Goal: Task Accomplishment & Management: Manage account settings

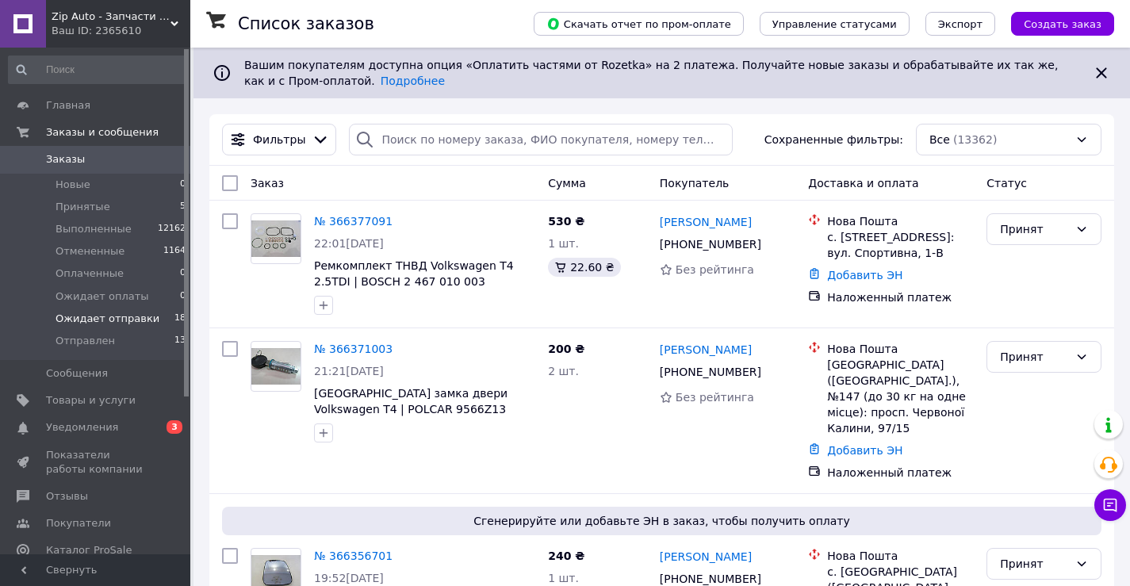
click at [93, 323] on span "Ожидает отправки" at bounding box center [108, 319] width 104 height 14
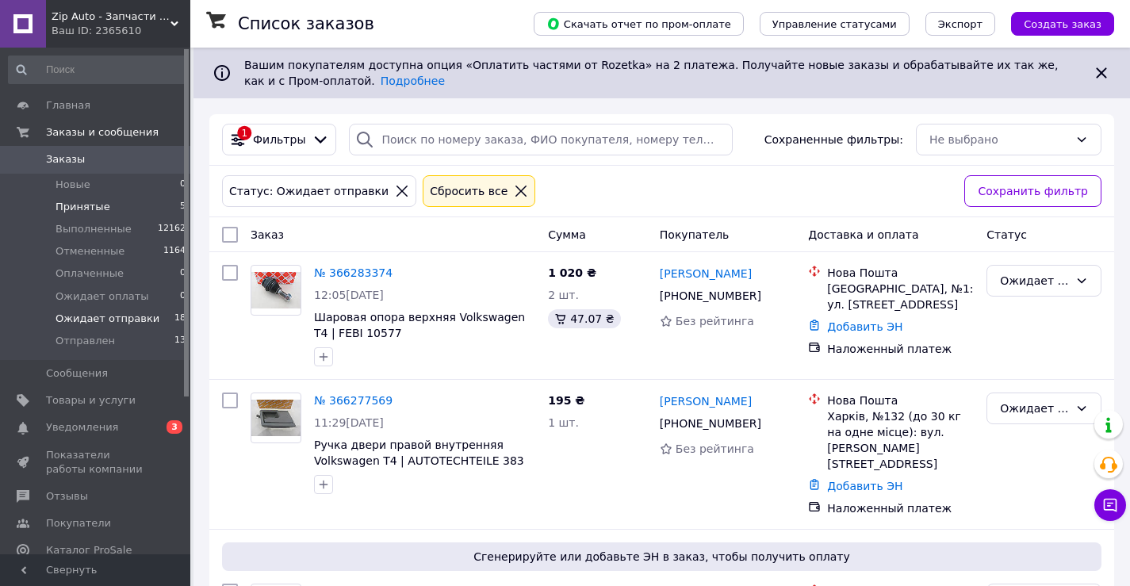
click at [105, 205] on li "Принятые 5" at bounding box center [97, 207] width 195 height 22
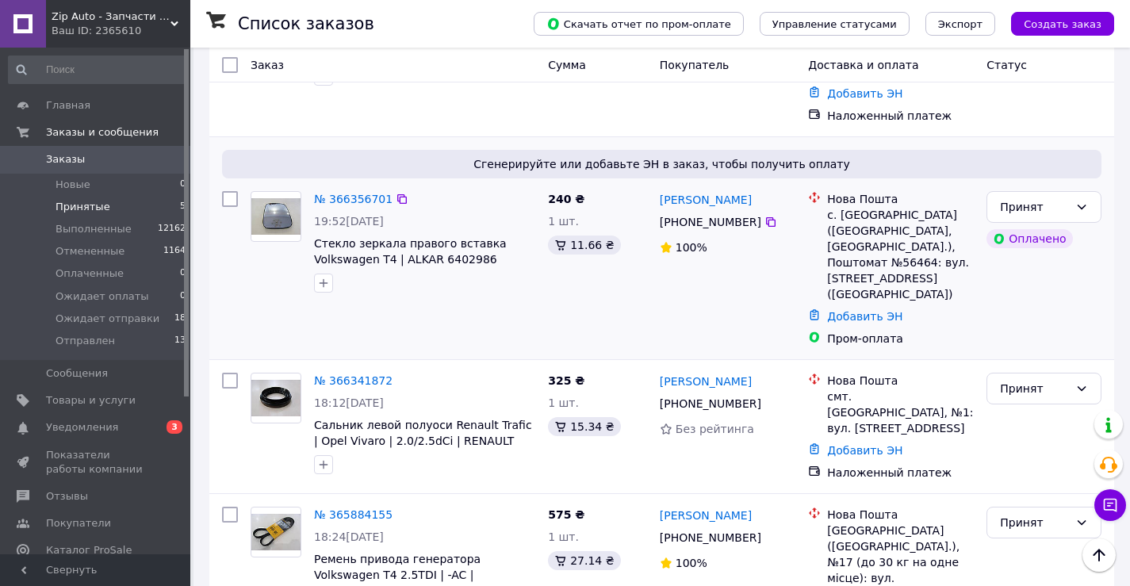
scroll to position [412, 0]
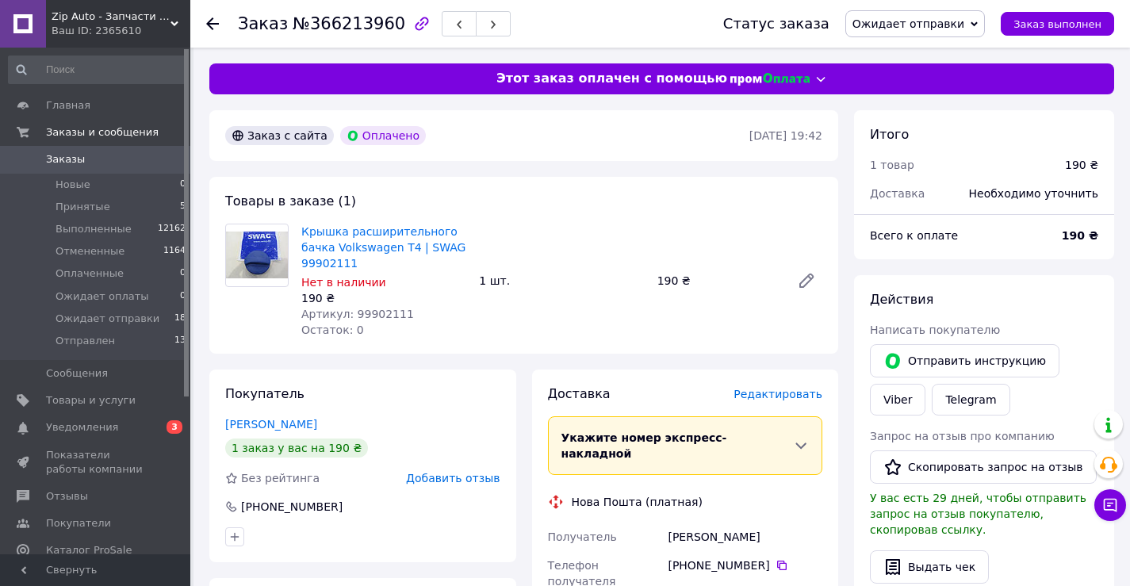
click at [375, 311] on span "Артикул: 99902111" at bounding box center [357, 314] width 113 height 13
drag, startPoint x: 375, startPoint y: 311, endPoint x: 366, endPoint y: 311, distance: 9.5
click at [370, 311] on span "Артикул: 99902111" at bounding box center [357, 314] width 113 height 13
copy span "99902111"
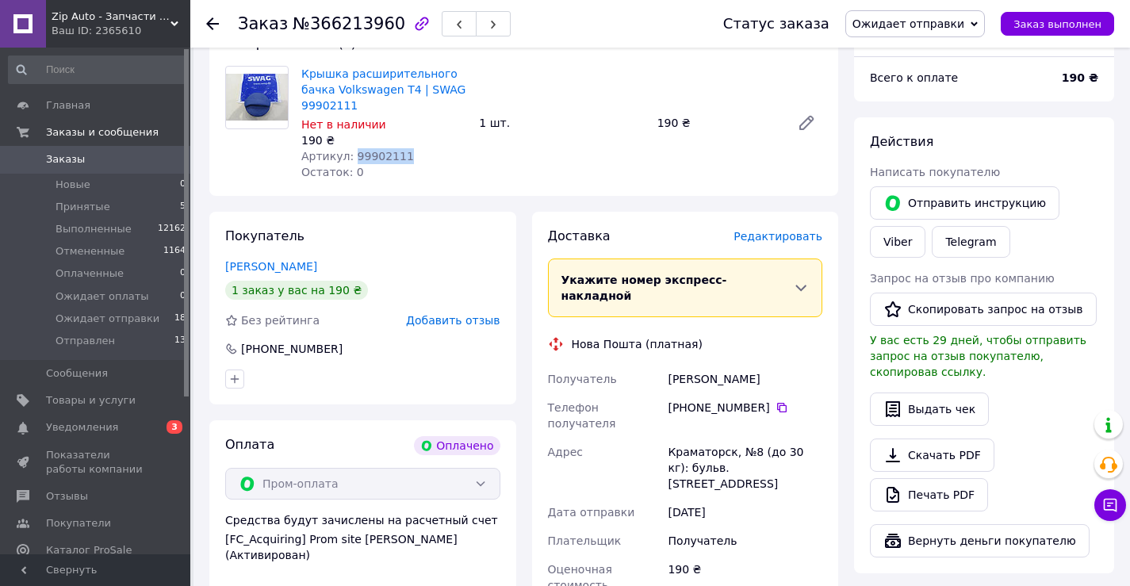
scroll to position [159, 0]
click at [683, 366] on div "Курніков Мирослав" at bounding box center [744, 378] width 161 height 29
copy div "Курніков"
drag, startPoint x: 769, startPoint y: 363, endPoint x: 666, endPoint y: 362, distance: 103.1
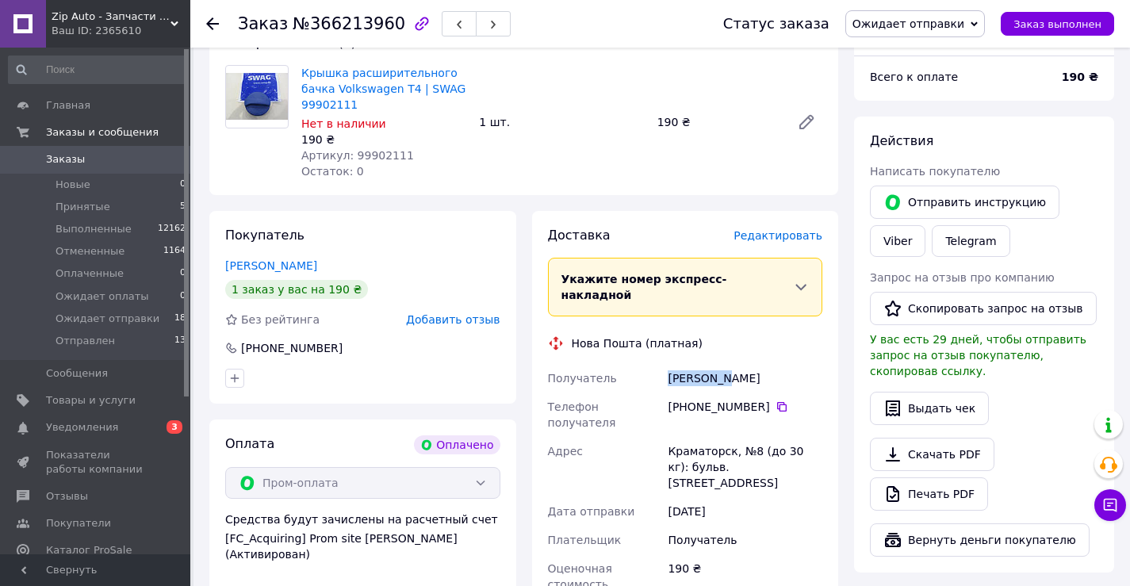
click at [667, 364] on div "Курніков Мирослав" at bounding box center [744, 378] width 161 height 29
copy div "Курніков Мирослав"
drag, startPoint x: 687, startPoint y: 390, endPoint x: 758, endPoint y: 396, distance: 70.9
click at [758, 399] on div "[PHONE_NUMBER]" at bounding box center [745, 407] width 155 height 16
copy div "0 67 332 69 18"
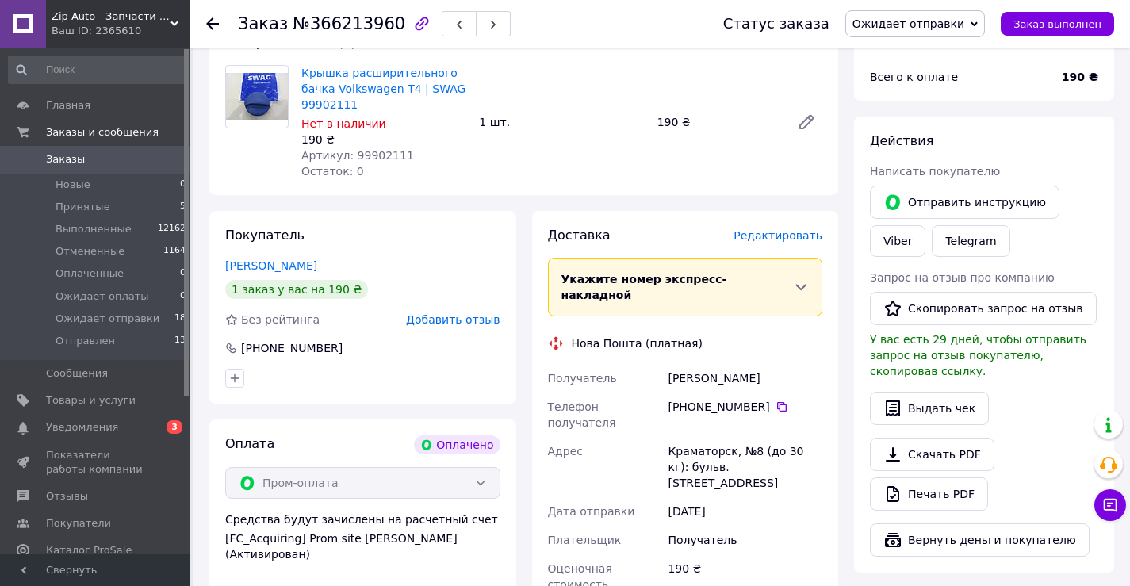
click at [691, 437] on div "Краматорск, №8 (до 30 кг): бульв. Краматорский, 15б" at bounding box center [744, 467] width 161 height 60
copy div "Краматорск"
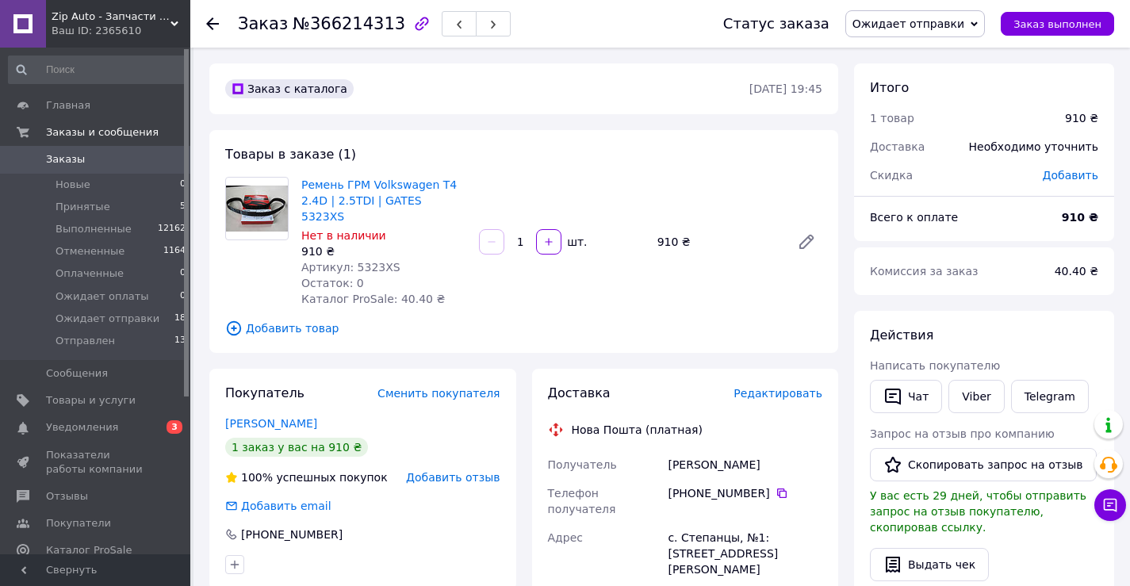
click at [366, 261] on span "Артикул: 5323XS" at bounding box center [350, 267] width 99 height 13
click at [364, 261] on span "Артикул: 5323XS" at bounding box center [350, 267] width 99 height 13
click at [372, 261] on span "Артикул: 5323XS" at bounding box center [350, 267] width 99 height 13
copy span "5323XS"
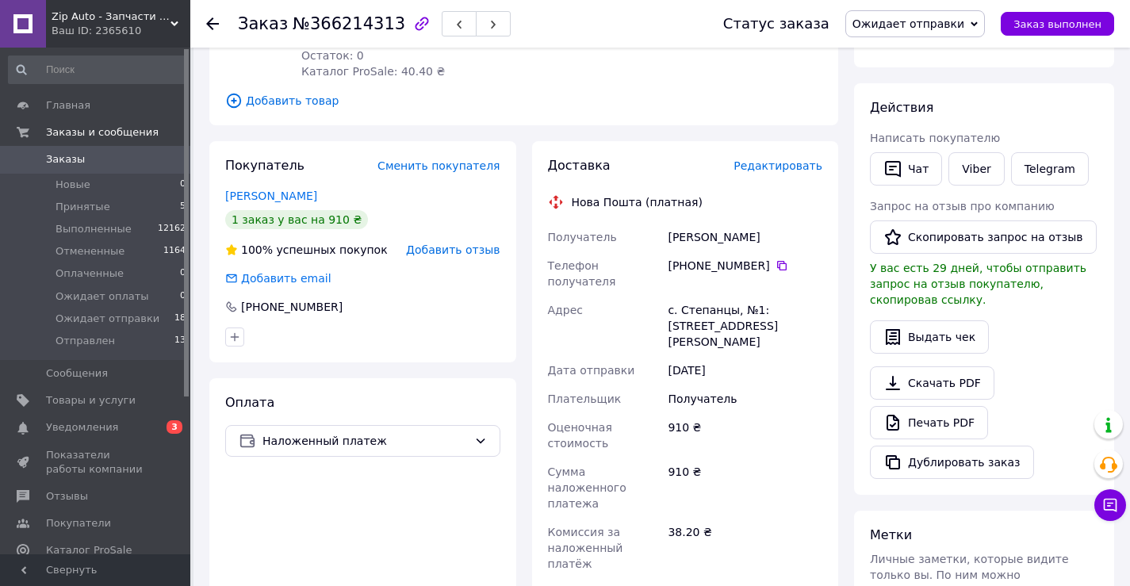
scroll to position [238, 0]
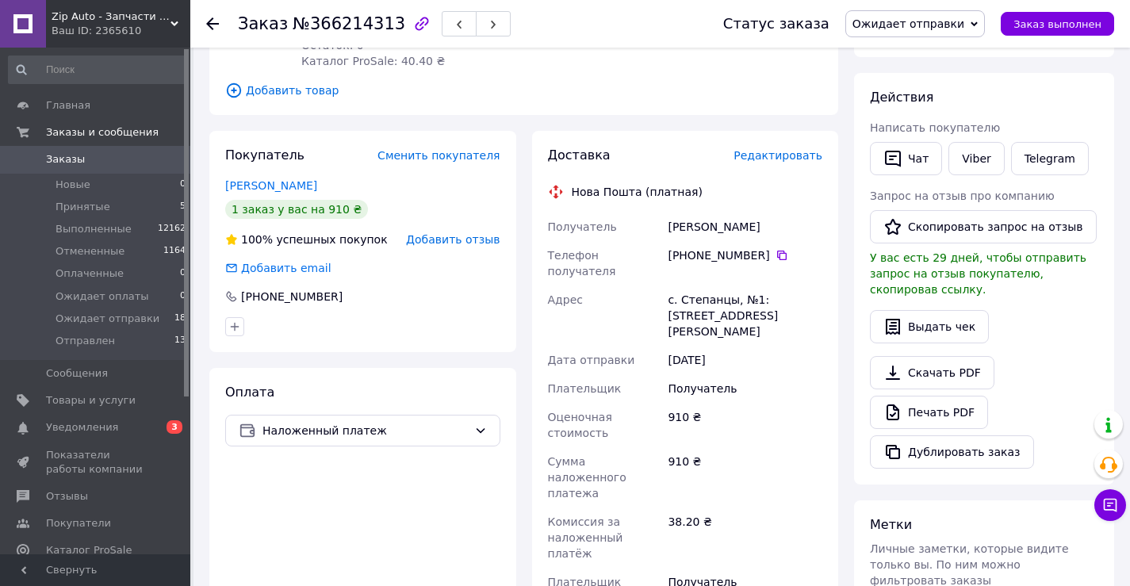
drag, startPoint x: 666, startPoint y: 213, endPoint x: 766, endPoint y: 213, distance: 99.9
click at [766, 213] on div "Гречаник Валентин" at bounding box center [744, 227] width 161 height 29
copy div "Гречаник Валентин"
drag, startPoint x: 686, startPoint y: 243, endPoint x: 758, endPoint y: 243, distance: 72.2
click at [758, 247] on div "+380 66 097 45 01" at bounding box center [745, 255] width 155 height 16
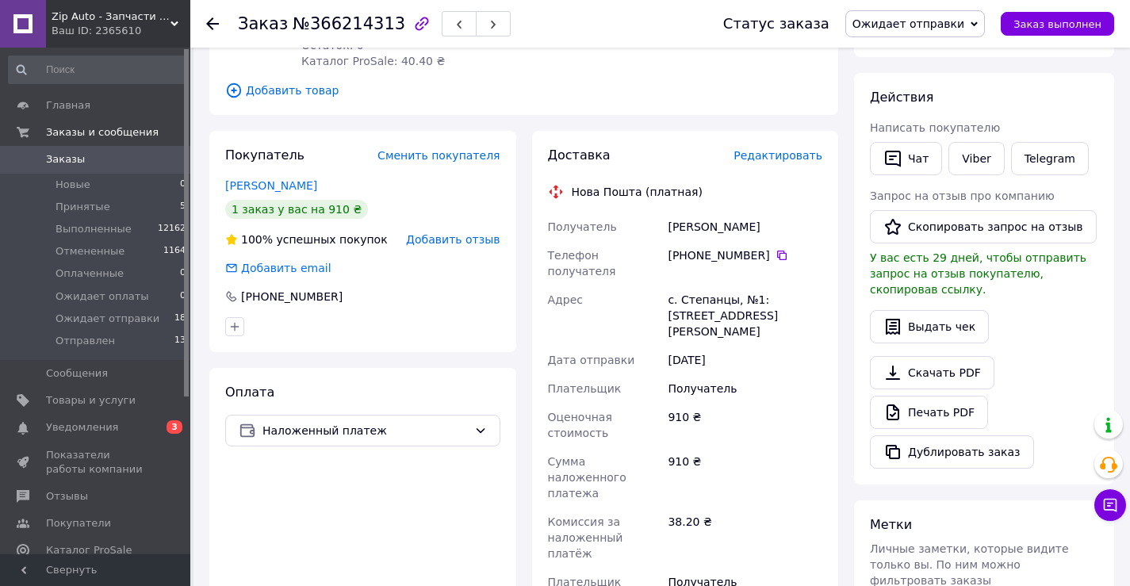
copy div "0 66 097 45 01"
drag, startPoint x: 661, startPoint y: 274, endPoint x: 726, endPoint y: 267, distance: 64.5
click at [726, 267] on div "Получатель Гречаник Валентин Телефон получателя +380 66 097 45 01   Адрес с. Ст…" at bounding box center [685, 428] width 281 height 431
copy div "Адрес с. Степанцы"
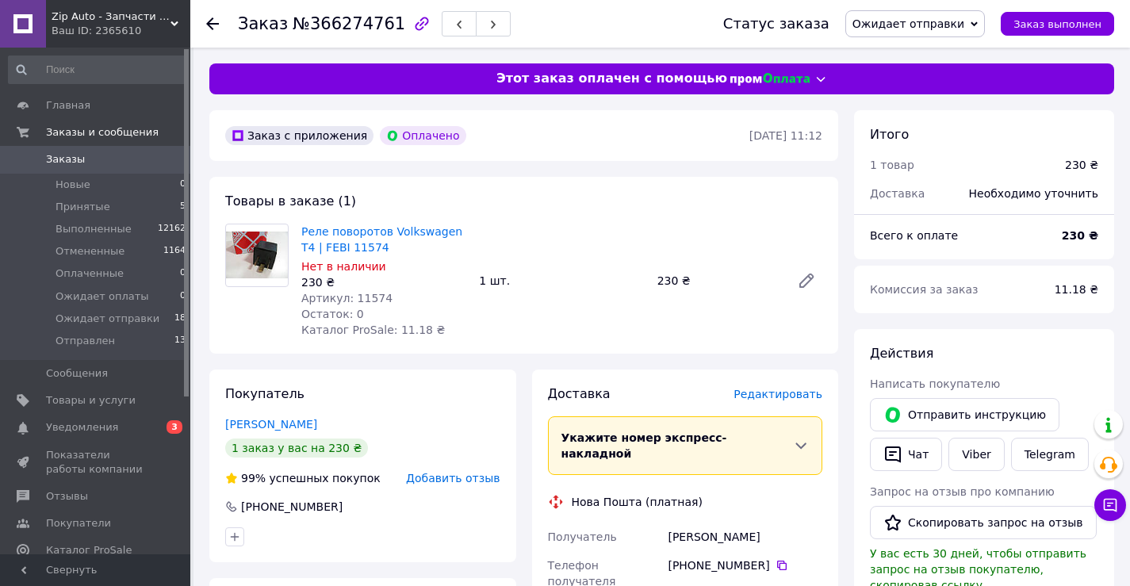
click at [361, 297] on span "Артикул: 11574" at bounding box center [346, 298] width 91 height 13
copy span "11574"
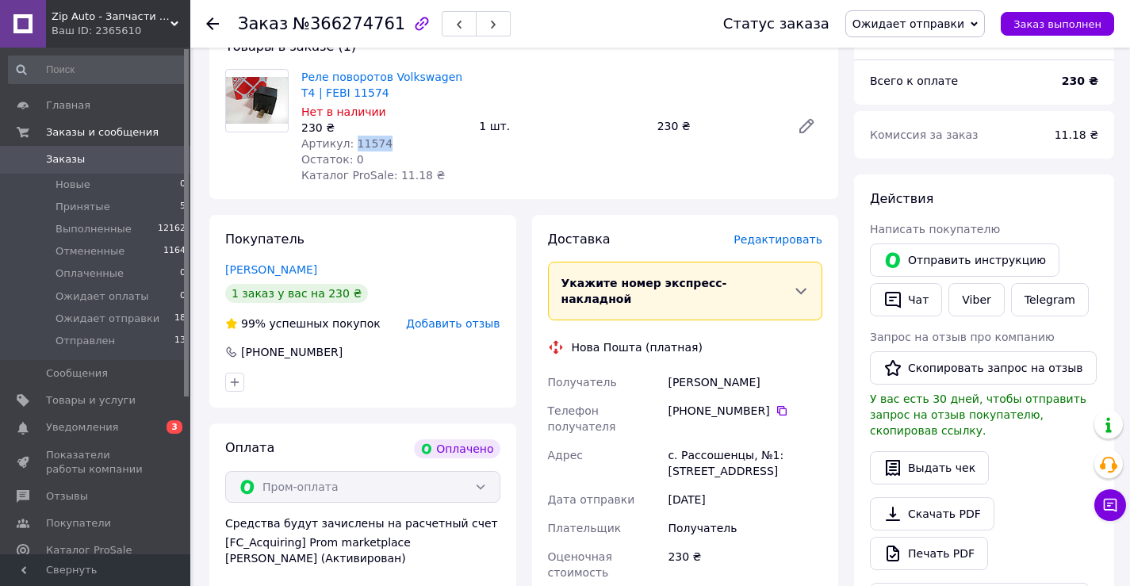
scroll to position [159, 0]
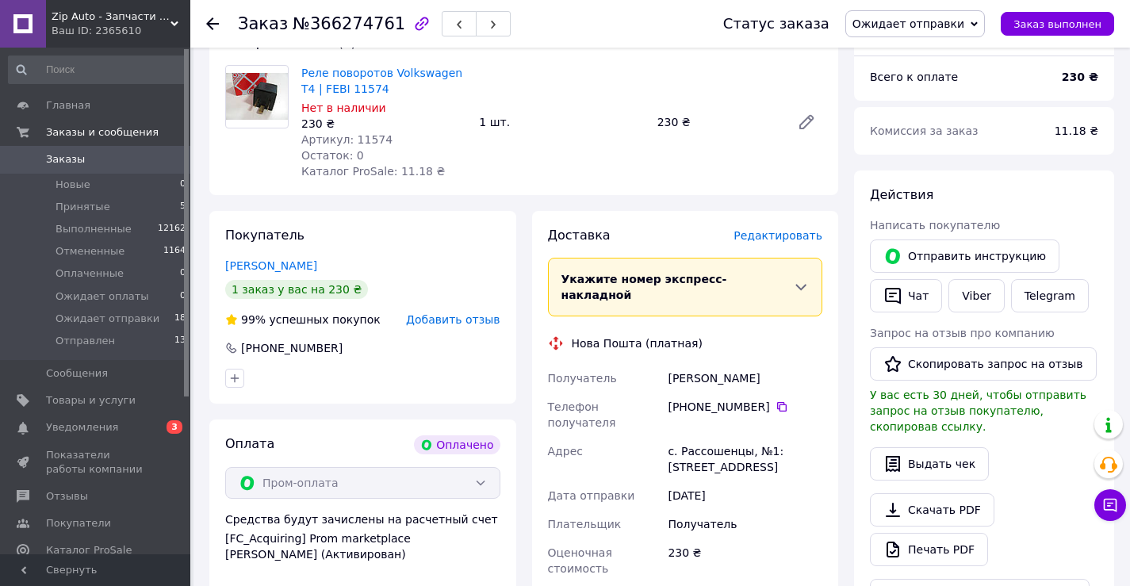
click at [672, 364] on div "Мартинов Віталій" at bounding box center [744, 378] width 161 height 29
click at [752, 364] on div "Мартинов Віталій" at bounding box center [744, 378] width 161 height 29
drag, startPoint x: 756, startPoint y: 362, endPoint x: 667, endPoint y: 361, distance: 88.8
click at [667, 364] on div "Мартинов Віталій" at bounding box center [744, 378] width 161 height 29
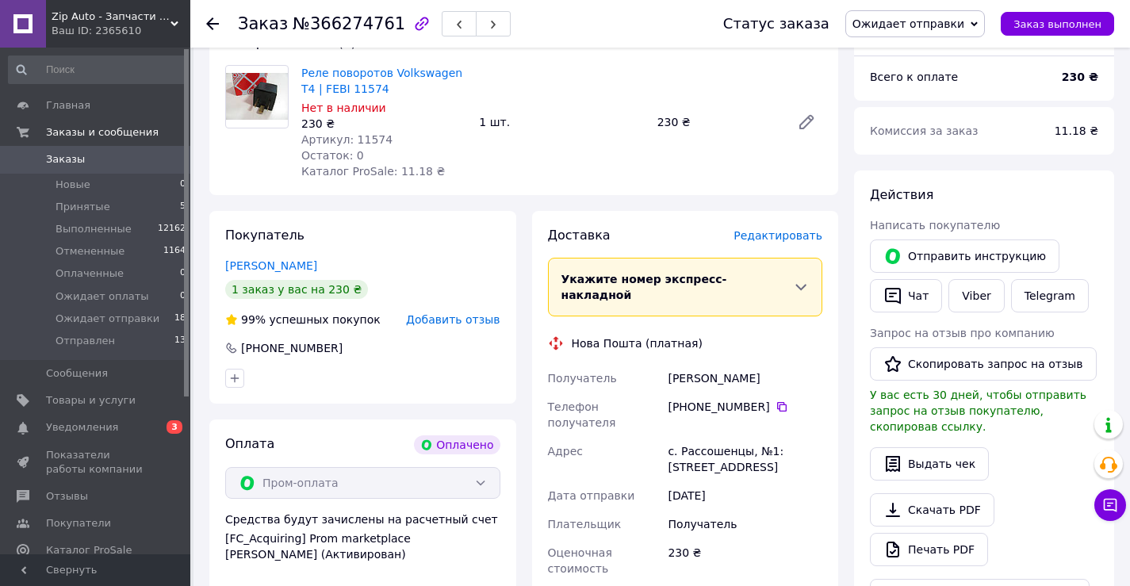
copy div "Мартинов Віталій"
drag, startPoint x: 686, startPoint y: 390, endPoint x: 758, endPoint y: 391, distance: 72.2
click at [758, 399] on div "+380 50 072 91 99" at bounding box center [745, 407] width 155 height 16
copy div "0 50 072 91 99"
drag, startPoint x: 678, startPoint y: 421, endPoint x: 741, endPoint y: 419, distance: 62.7
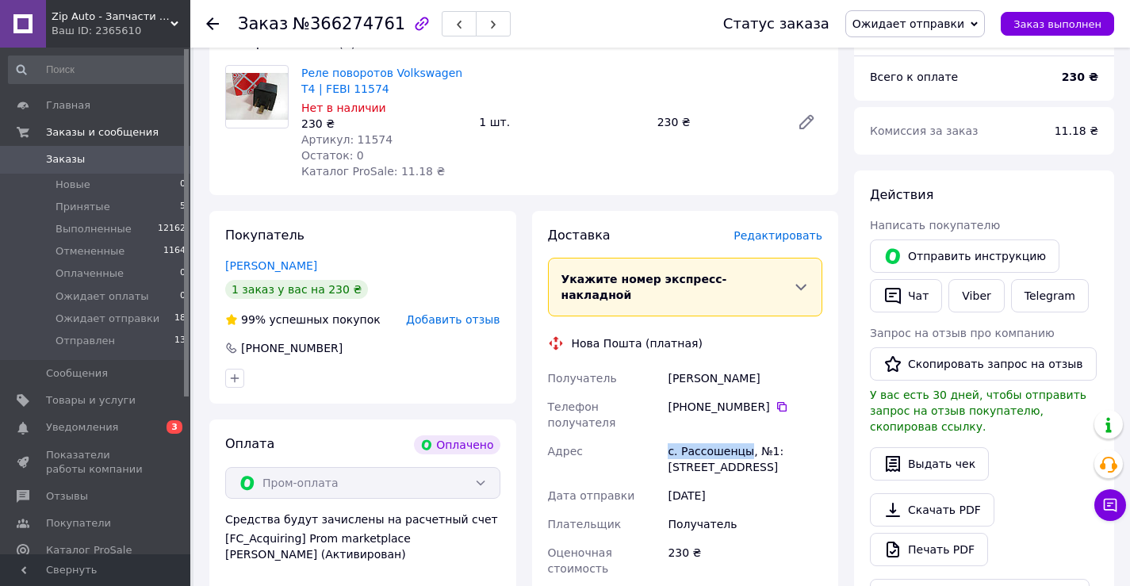
click at [741, 437] on div "с. Рассошенцы, №1: ул. Кременчугская, 8" at bounding box center [744, 459] width 161 height 44
copy div "с. Рассошенцы"
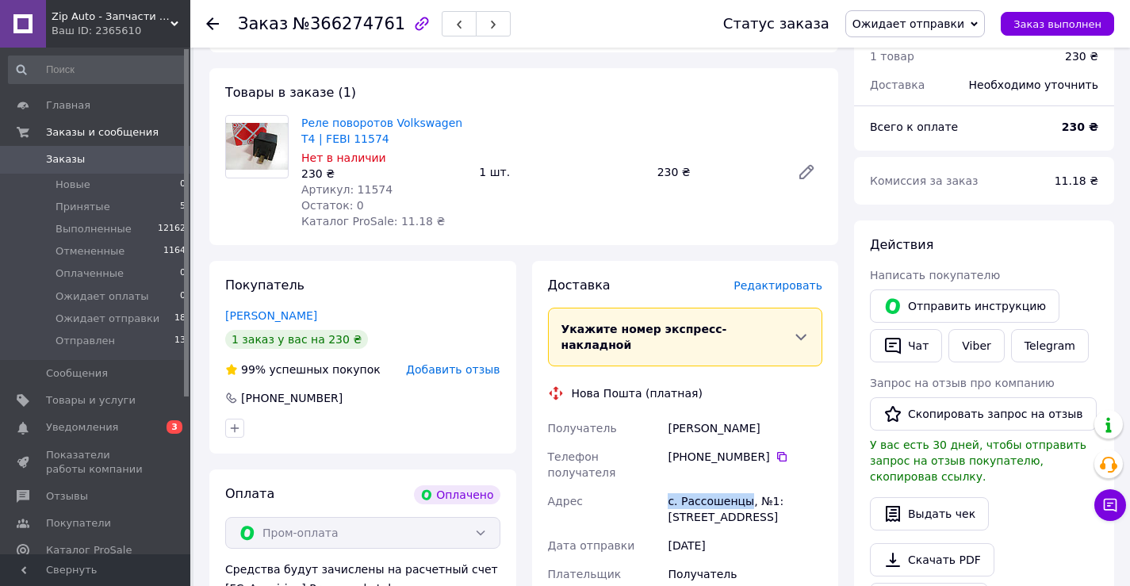
scroll to position [0, 0]
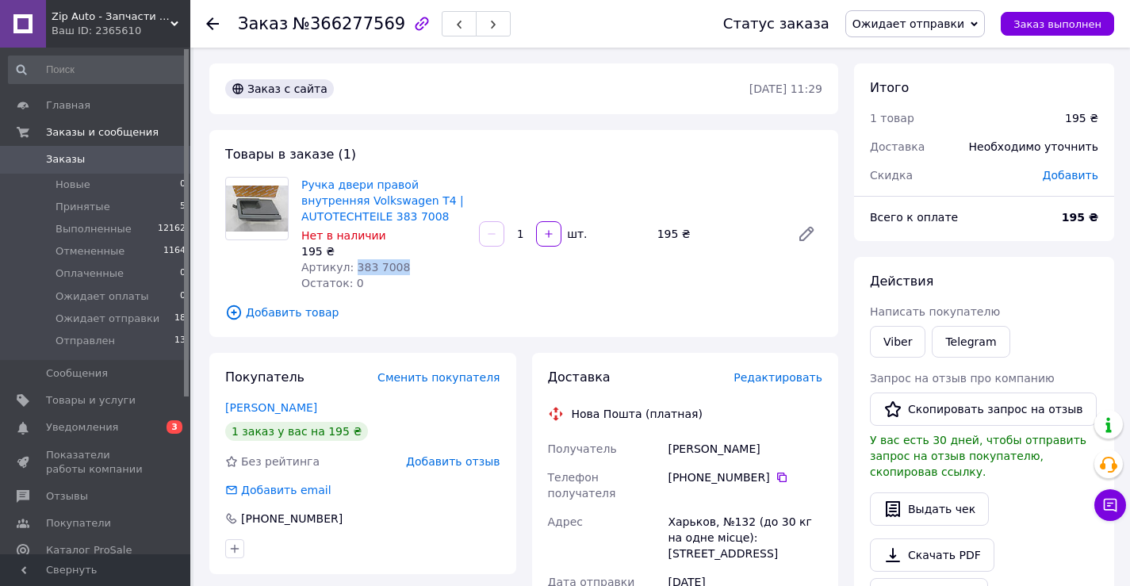
drag, startPoint x: 350, startPoint y: 267, endPoint x: 397, endPoint y: 265, distance: 47.6
click at [397, 265] on div "Артикул: 383 7008" at bounding box center [383, 267] width 165 height 16
copy span "383 7008"
drag, startPoint x: 742, startPoint y: 454, endPoint x: 655, endPoint y: 450, distance: 87.3
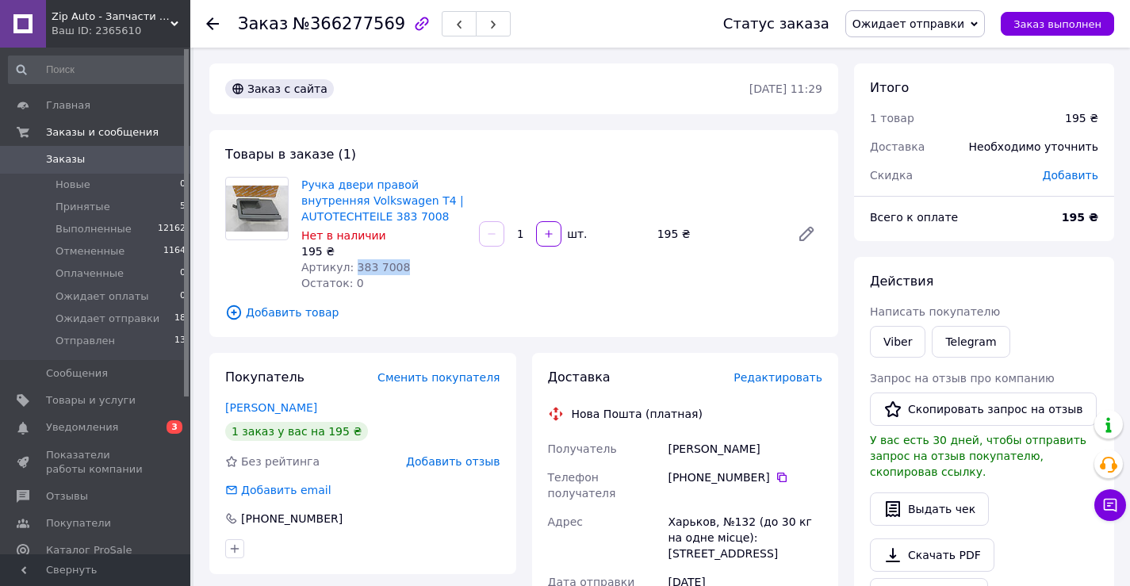
copy div "Получатель [PERSON_NAME]"
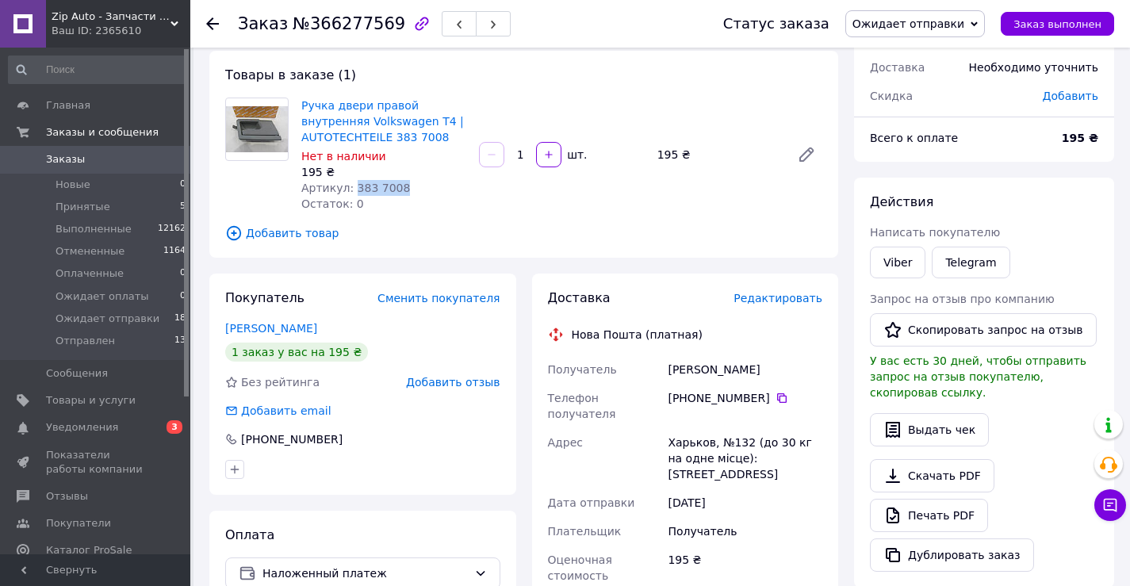
drag, startPoint x: 686, startPoint y: 396, endPoint x: 758, endPoint y: 398, distance: 72.2
click at [758, 398] on div "[PHONE_NUMBER]" at bounding box center [745, 398] width 155 height 16
copy div "0 97 243 15 00"
click at [687, 428] on div "Харьков, №132 (до 30 кг на одне місце): [STREET_ADDRESS]" at bounding box center [744, 458] width 161 height 60
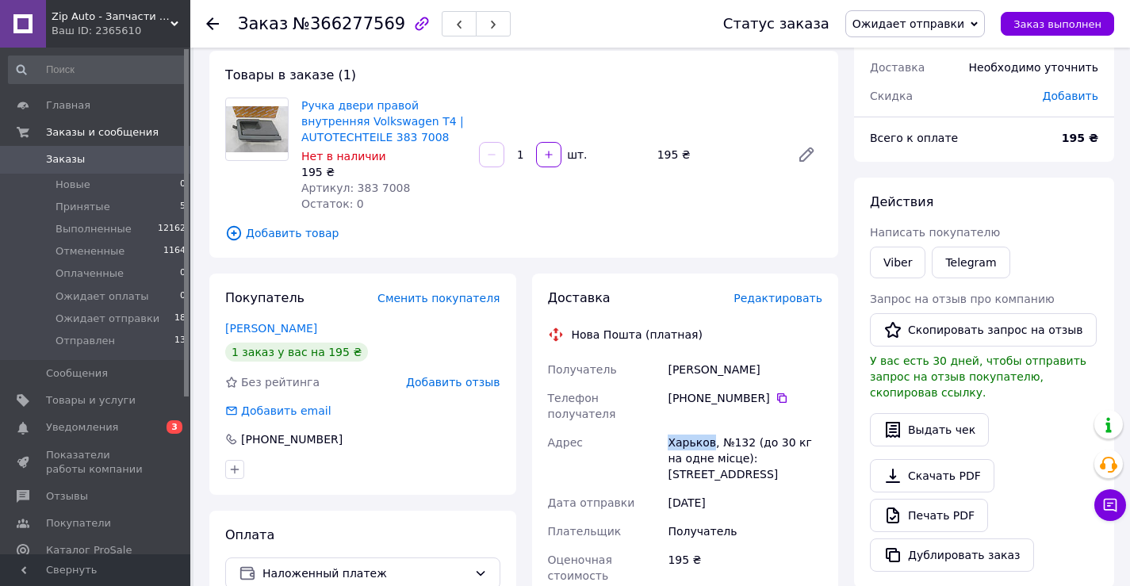
copy div "Харьков"
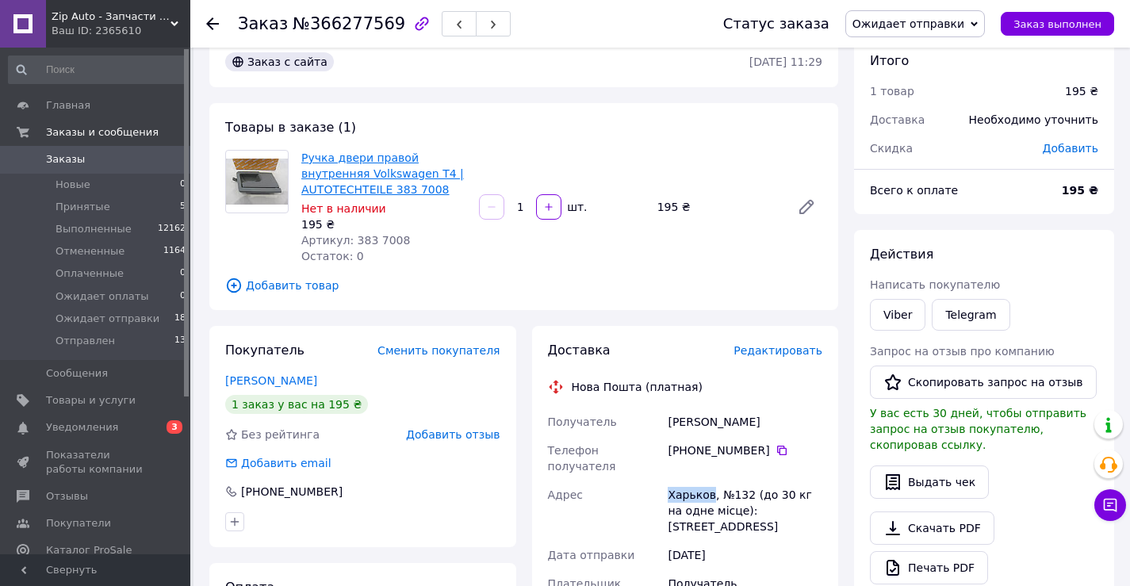
scroll to position [0, 0]
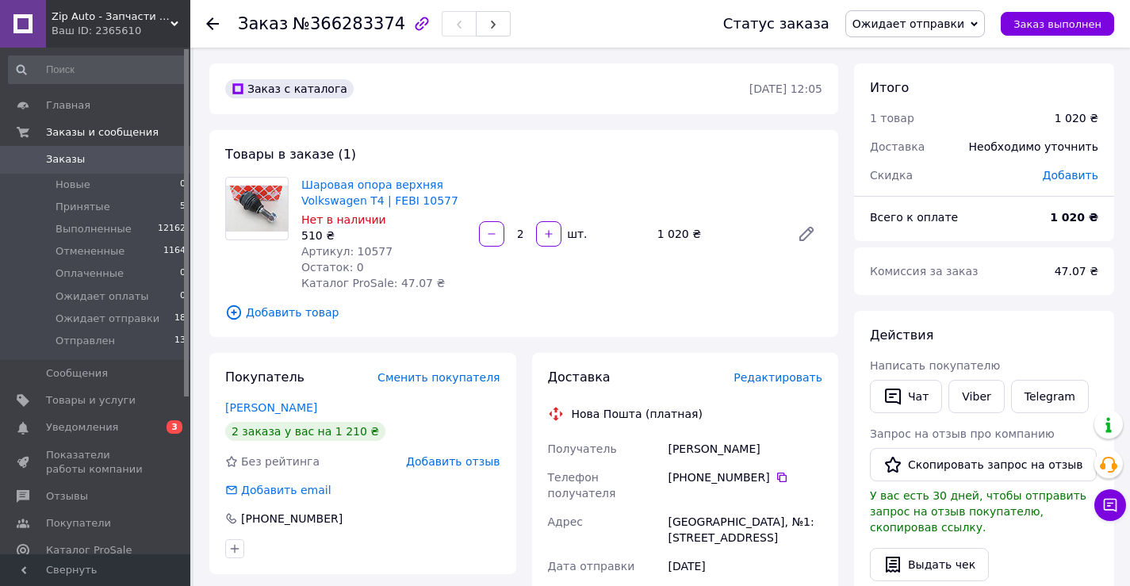
click at [362, 249] on span "Артикул: 10577" at bounding box center [346, 251] width 91 height 13
copy span "10577"
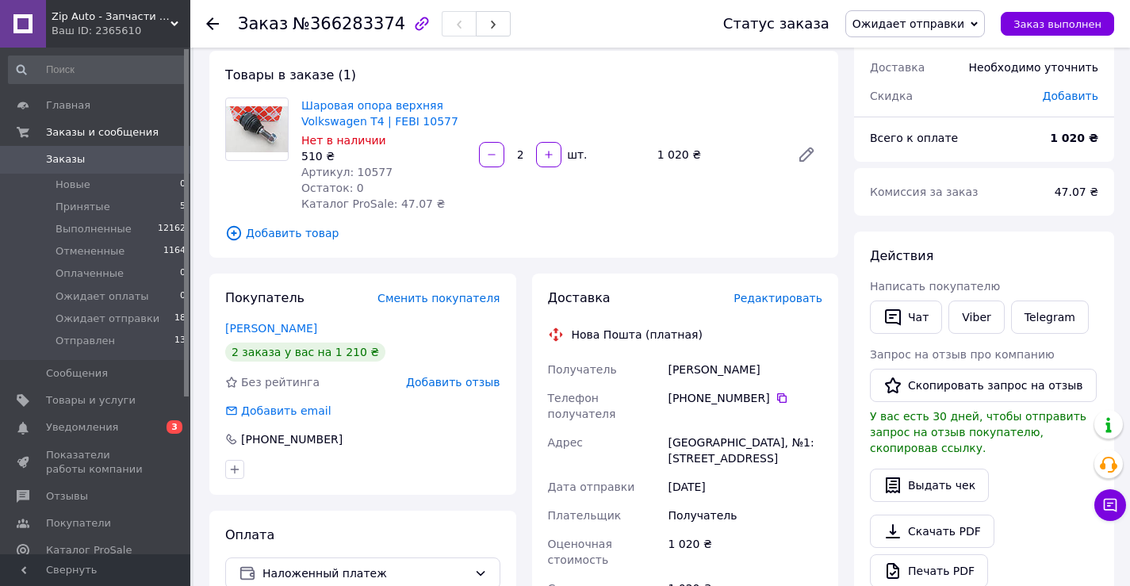
click at [680, 371] on div "[PERSON_NAME]" at bounding box center [744, 369] width 161 height 29
copy div "[PERSON_NAME]"
